Goal: Use online tool/utility: Utilize a website feature to perform a specific function

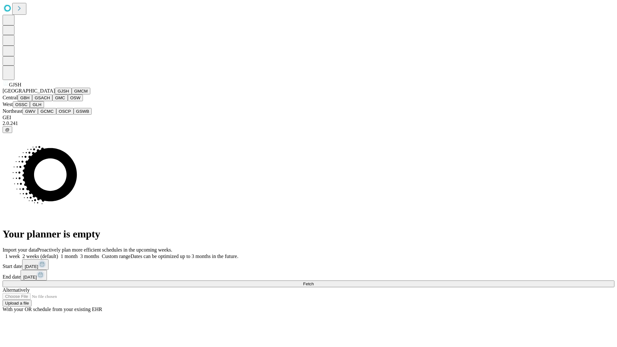
click at [55, 95] on button "GJSH" at bounding box center [63, 91] width 17 height 7
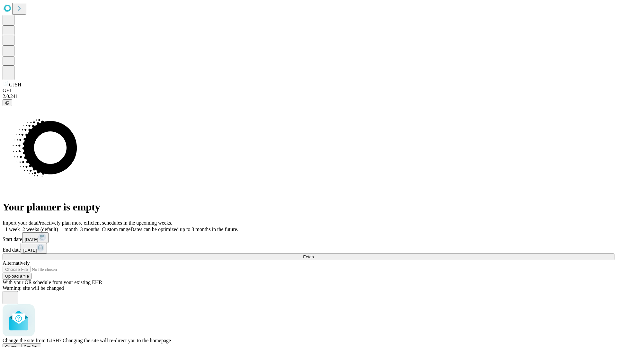
click at [39, 345] on span "Confirm" at bounding box center [31, 347] width 15 height 5
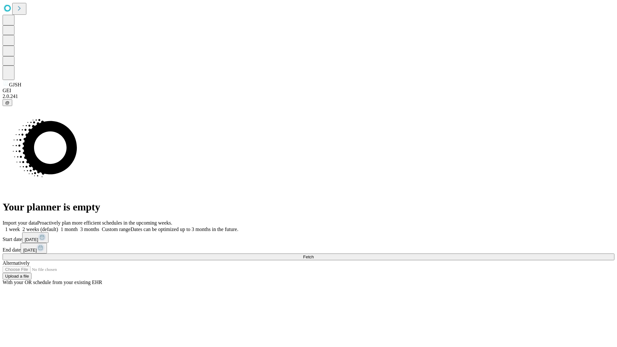
click at [78, 227] on label "1 month" at bounding box center [68, 229] width 20 height 5
click at [314, 255] on span "Fetch" at bounding box center [308, 257] width 11 height 5
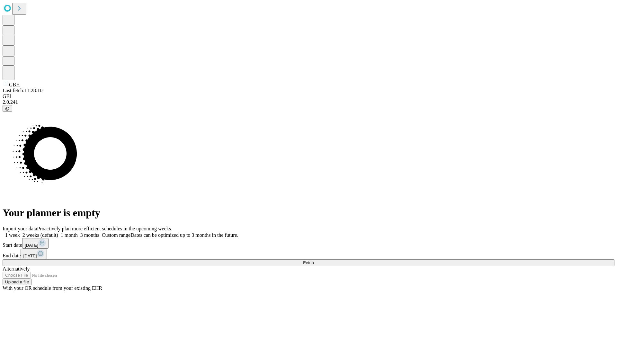
click at [78, 233] on label "1 month" at bounding box center [68, 235] width 20 height 5
click at [314, 261] on span "Fetch" at bounding box center [308, 263] width 11 height 5
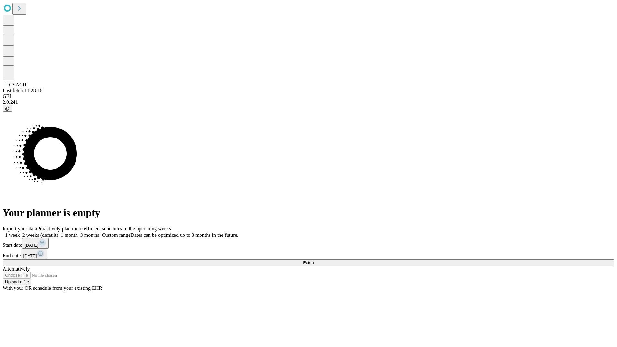
click at [314, 261] on span "Fetch" at bounding box center [308, 263] width 11 height 5
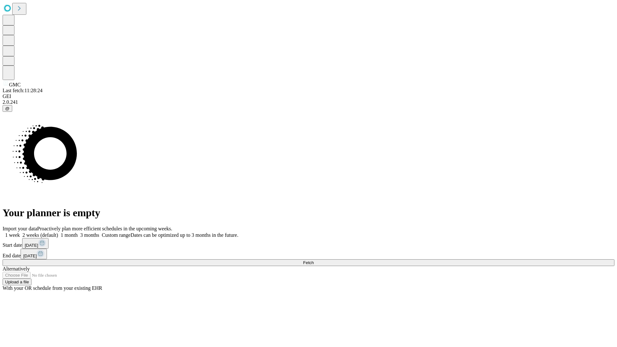
click at [78, 233] on label "1 month" at bounding box center [68, 235] width 20 height 5
click at [314, 261] on span "Fetch" at bounding box center [308, 263] width 11 height 5
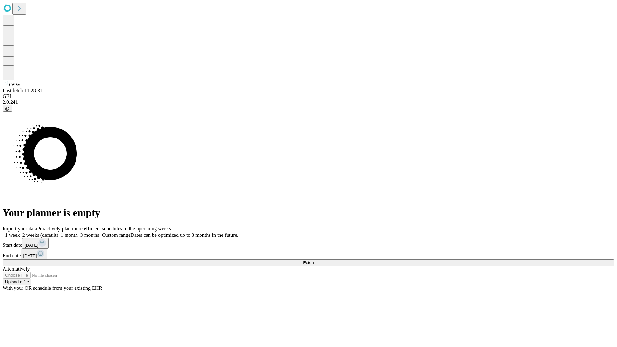
click at [78, 233] on label "1 month" at bounding box center [68, 235] width 20 height 5
click at [314, 261] on span "Fetch" at bounding box center [308, 263] width 11 height 5
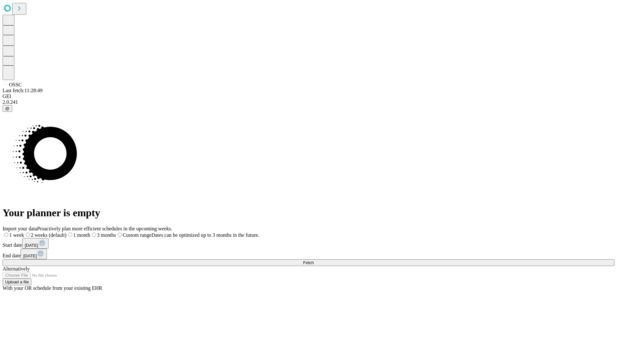
click at [90, 233] on label "1 month" at bounding box center [79, 235] width 24 height 5
click at [314, 261] on span "Fetch" at bounding box center [308, 263] width 11 height 5
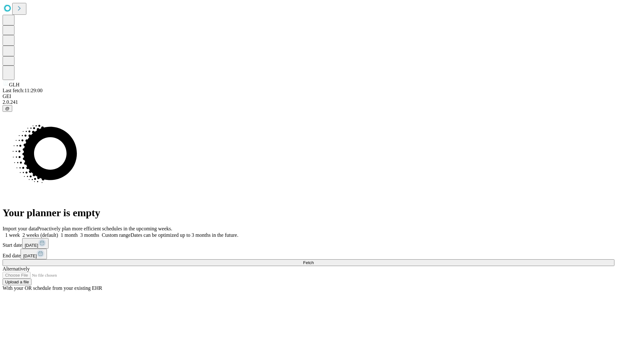
click at [78, 233] on label "1 month" at bounding box center [68, 235] width 20 height 5
click at [314, 261] on span "Fetch" at bounding box center [308, 263] width 11 height 5
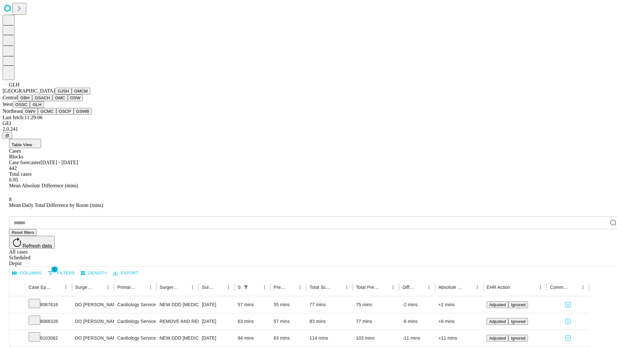
click at [38, 115] on button "GWV" at bounding box center [30, 111] width 15 height 7
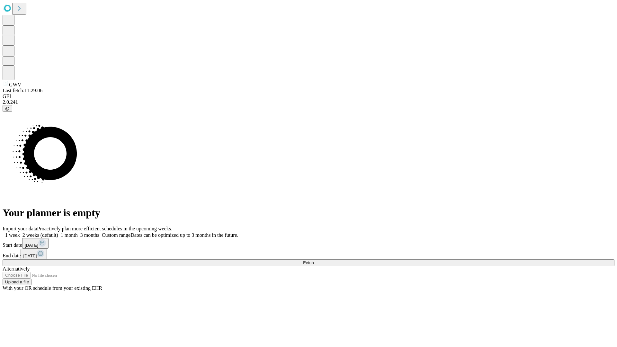
click at [78, 233] on label "1 month" at bounding box center [68, 235] width 20 height 5
click at [314, 261] on span "Fetch" at bounding box center [308, 263] width 11 height 5
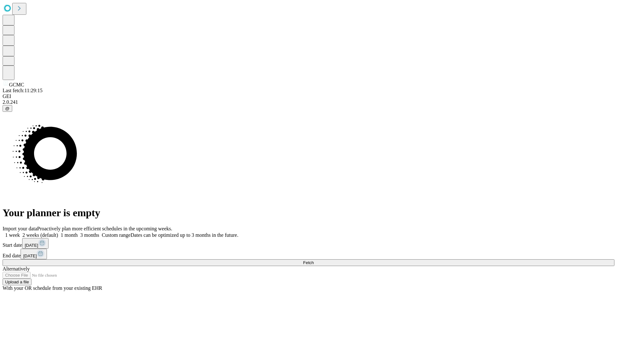
click at [78, 233] on label "1 month" at bounding box center [68, 235] width 20 height 5
click at [314, 261] on span "Fetch" at bounding box center [308, 263] width 11 height 5
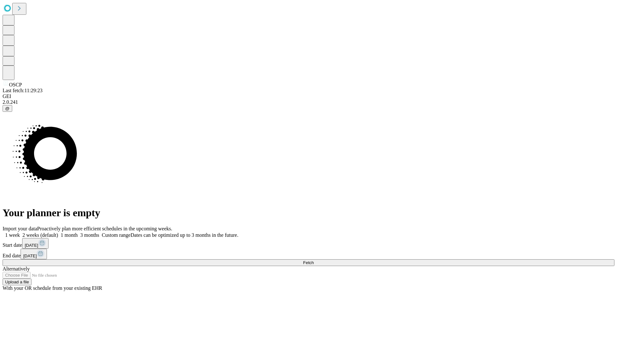
click at [314, 261] on span "Fetch" at bounding box center [308, 263] width 11 height 5
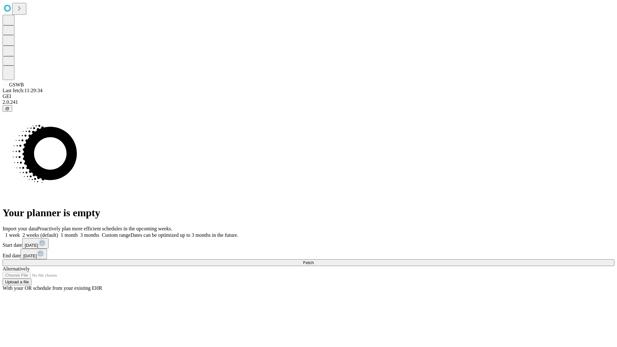
click at [78, 233] on label "1 month" at bounding box center [68, 235] width 20 height 5
click at [314, 261] on span "Fetch" at bounding box center [308, 263] width 11 height 5
